Goal: Use online tool/utility: Utilize a website feature to perform a specific function

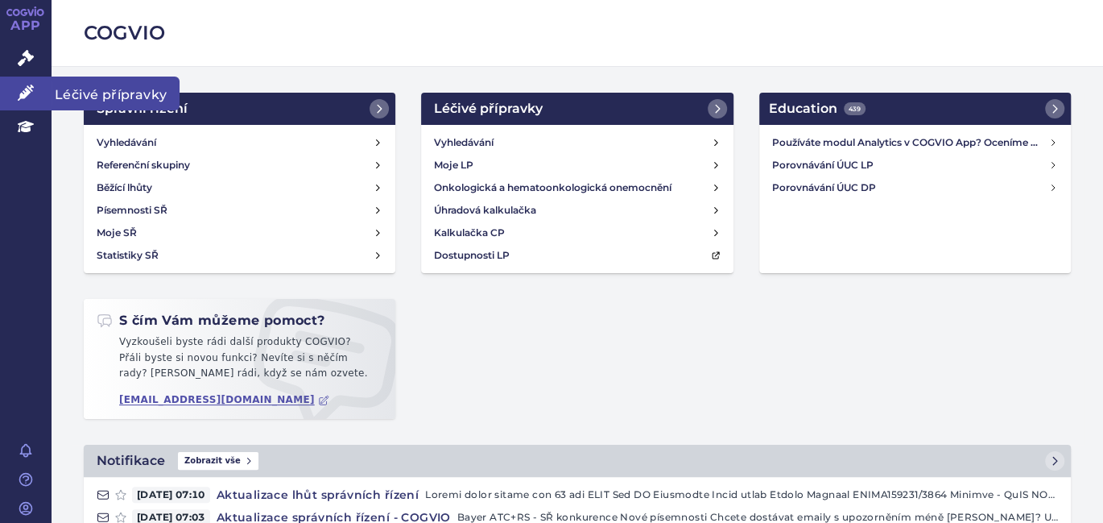
click at [64, 87] on span "Léčivé přípravky" at bounding box center [116, 94] width 128 height 34
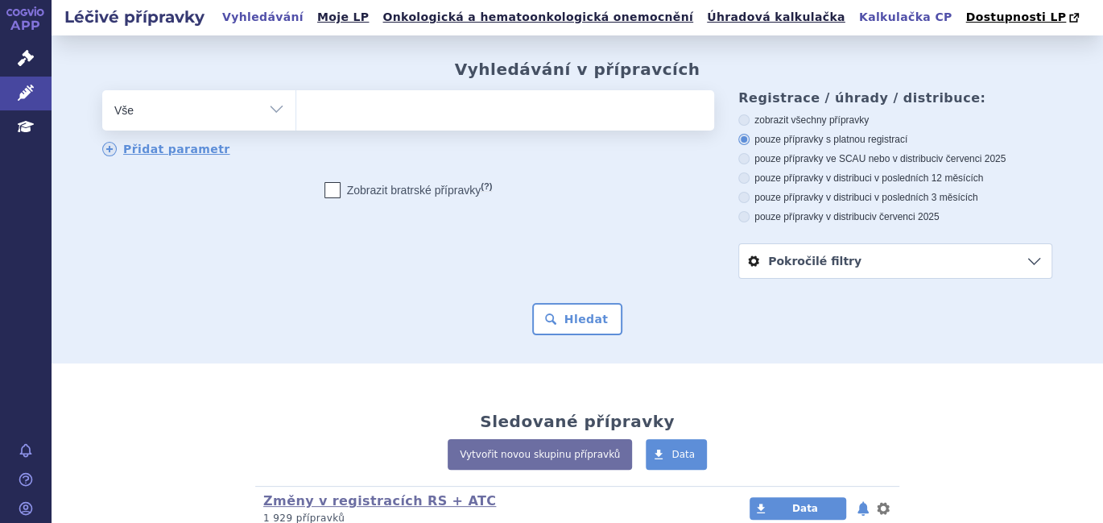
click at [854, 13] on link "Kalkulačka CP" at bounding box center [905, 17] width 103 height 22
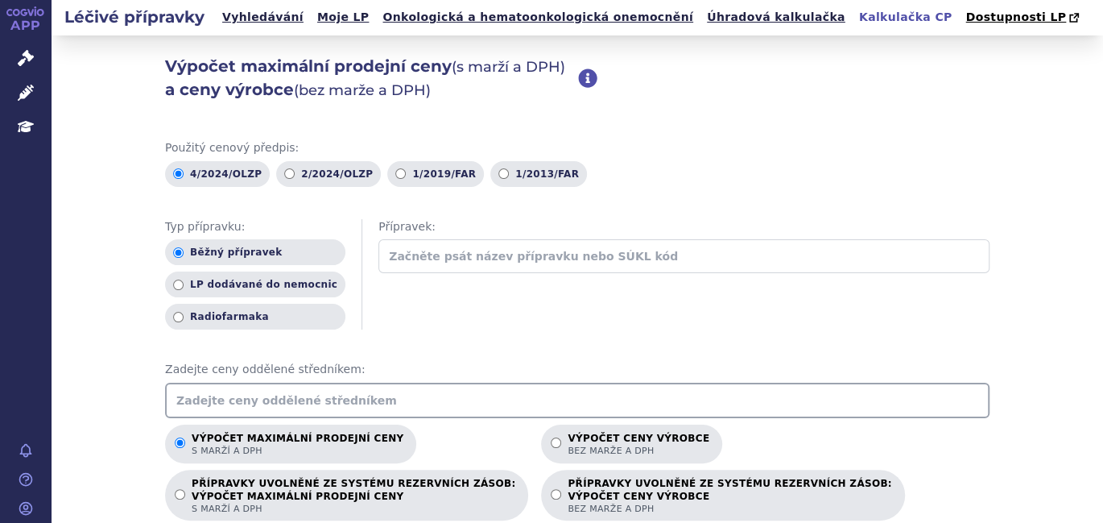
click at [308, 396] on input "text" at bounding box center [577, 400] width 825 height 35
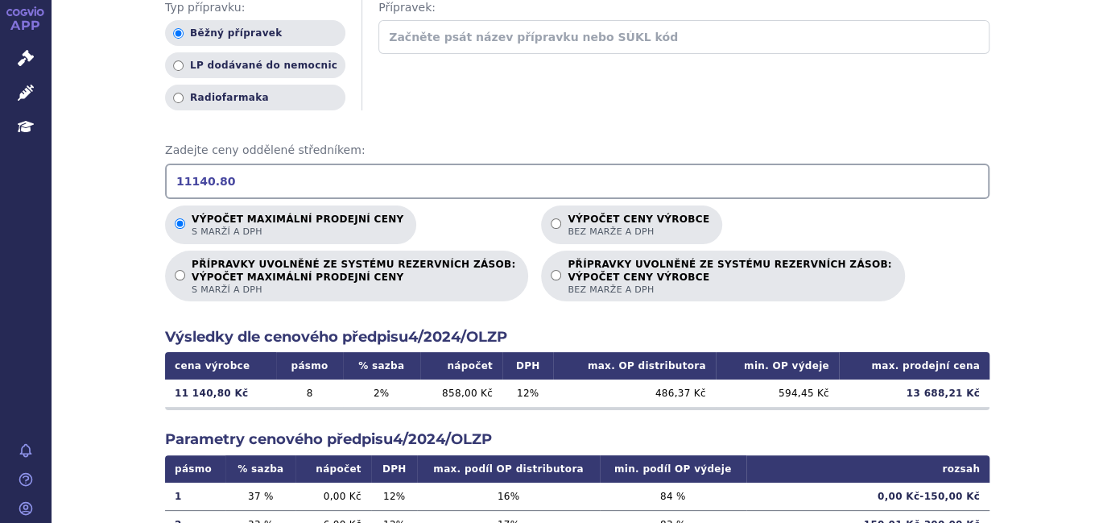
scroll to position [220, 0]
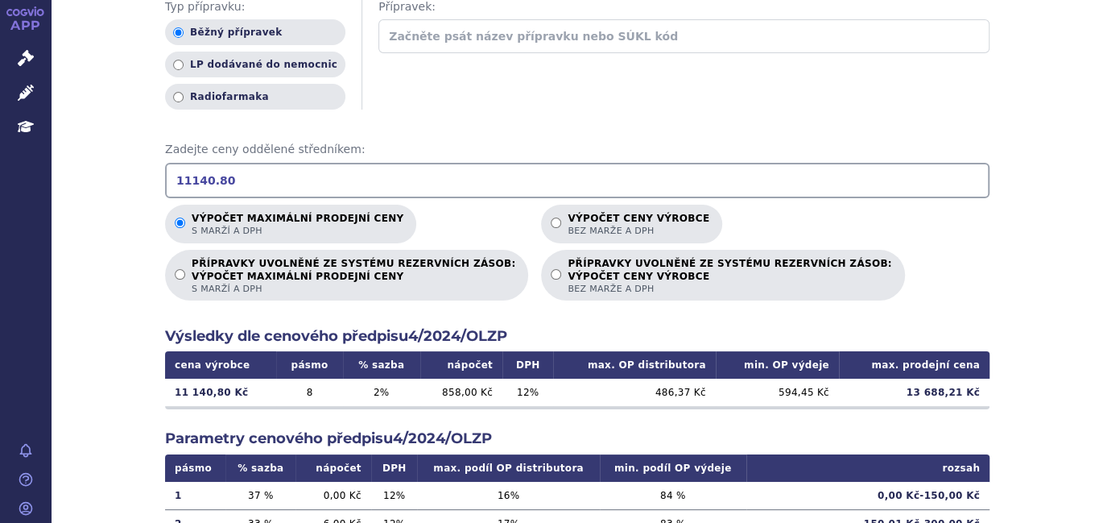
drag, startPoint x: 238, startPoint y: 192, endPoint x: 115, endPoint y: 167, distance: 125.6
click at [115, 167] on div "Výpočet maximální prodejní ceny (s marží a DPH) a ceny výrobce (bez marže a DPH…" at bounding box center [578, 286] width 1052 height 940
type input "13692.78"
click at [541, 215] on label "Výpočet ceny výrobce bez marže a DPH" at bounding box center [631, 224] width 181 height 39
click at [551, 217] on input "Výpočet ceny výrobce bez marže a DPH" at bounding box center [556, 222] width 10 height 10
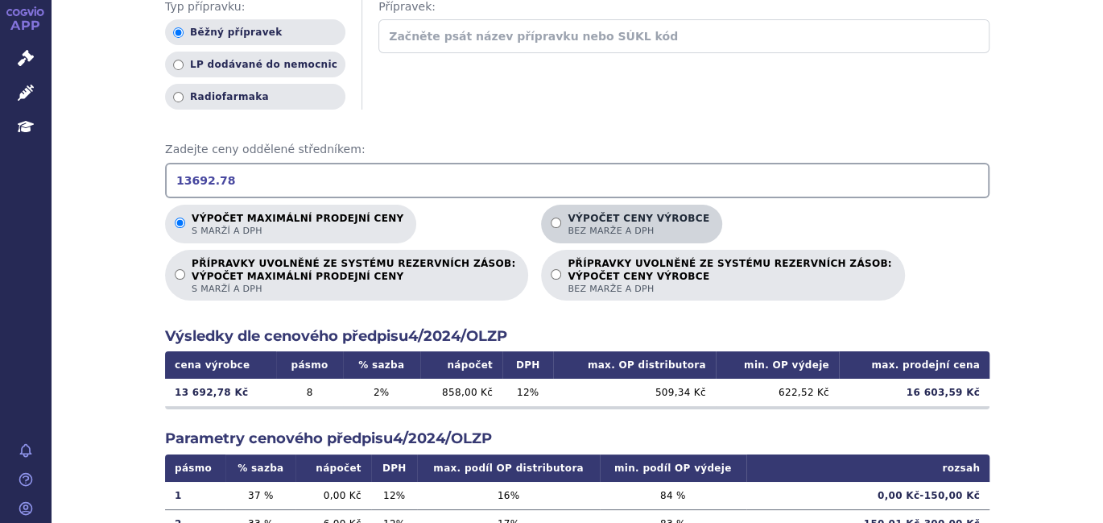
radio input "true"
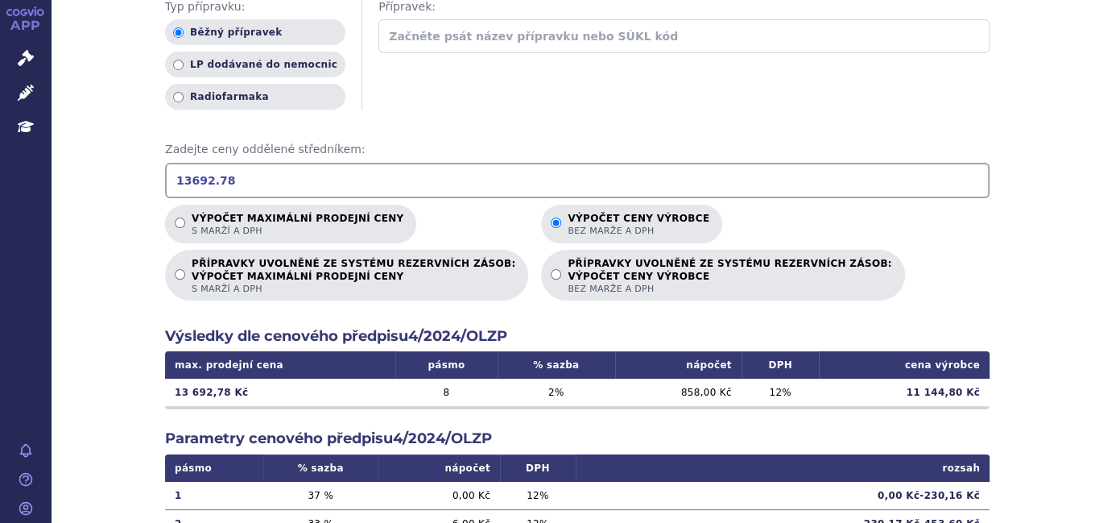
drag, startPoint x: 304, startPoint y: 198, endPoint x: 263, endPoint y: 185, distance: 42.3
click at [295, 199] on div "Použitý cenový předpis: 4/2024/OLZP 2/2024/OLZP 1/2019/FAR 1/2013/FAR Typ přípr…" at bounding box center [577, 327] width 825 height 815
drag, startPoint x: 225, startPoint y: 176, endPoint x: 64, endPoint y: 159, distance: 162.7
click at [64, 159] on div "Výpočet maximální prodejní ceny (s marží a DPH) a ceny výrobce (bez marže a DPH…" at bounding box center [578, 286] width 1052 height 940
drag, startPoint x: 240, startPoint y: 174, endPoint x: 0, endPoint y: 173, distance: 240.0
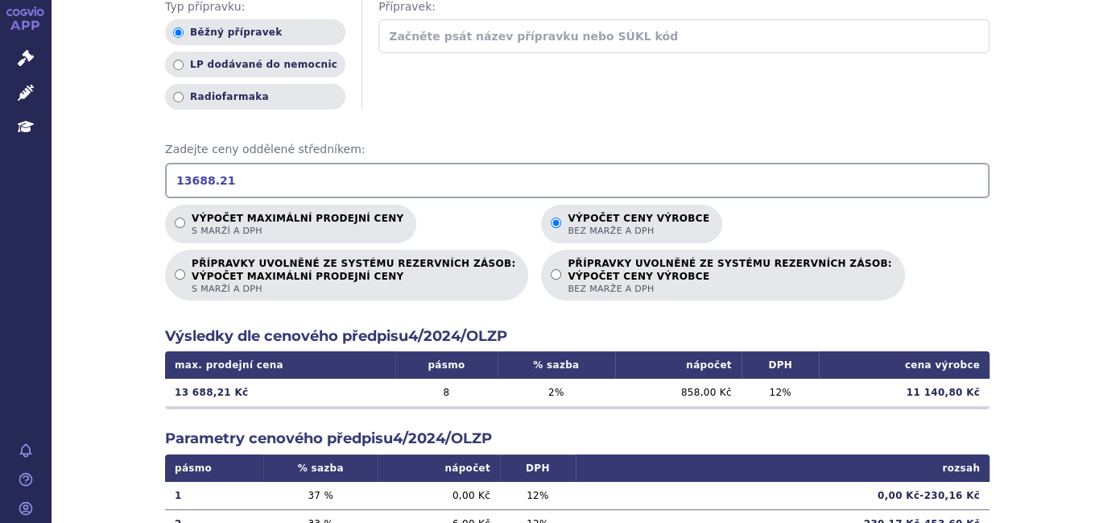
click at [0, 173] on div "APP Správní řízení Léčivé přípravky Education Notifikace Nápověda Iveta Vecková…" at bounding box center [551, 261] width 1103 height 523
type input "11569.22"
drag, startPoint x: 164, startPoint y: 221, endPoint x: 172, endPoint y: 222, distance: 8.1
click at [167, 221] on label "Výpočet maximální prodejní ceny s marží a DPH" at bounding box center [290, 224] width 251 height 39
click at [175, 217] on input "Výpočet maximální prodejní ceny s marží a DPH" at bounding box center [180, 222] width 10 height 10
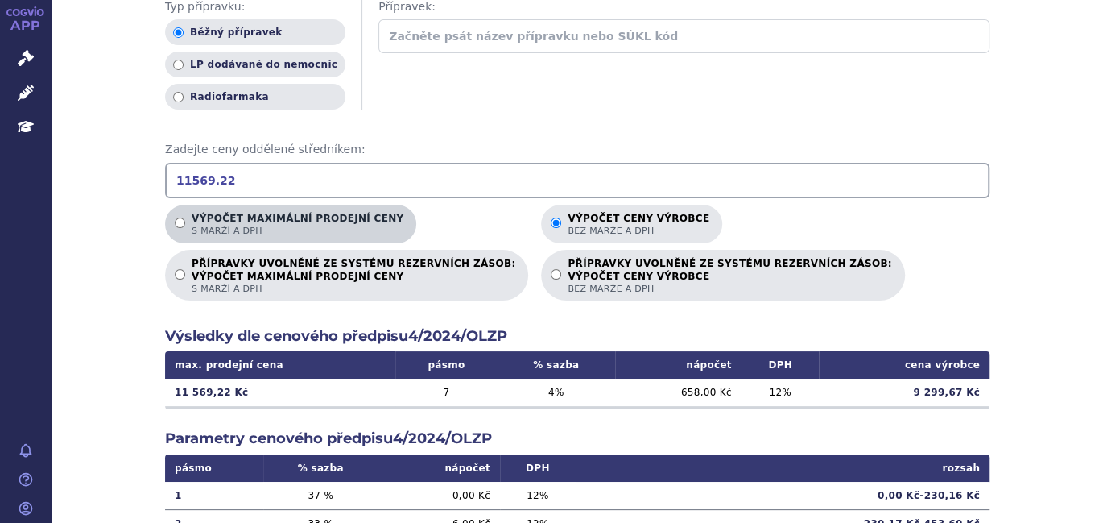
radio input "true"
